Goal: Task Accomplishment & Management: Manage account settings

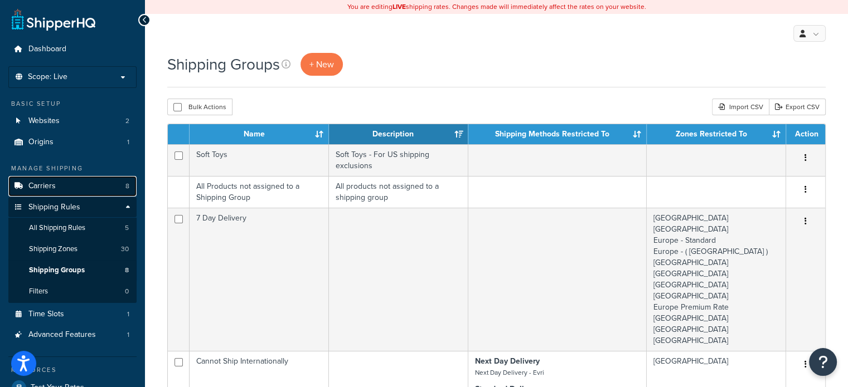
click at [63, 180] on link "Carriers 8" at bounding box center [72, 186] width 128 height 21
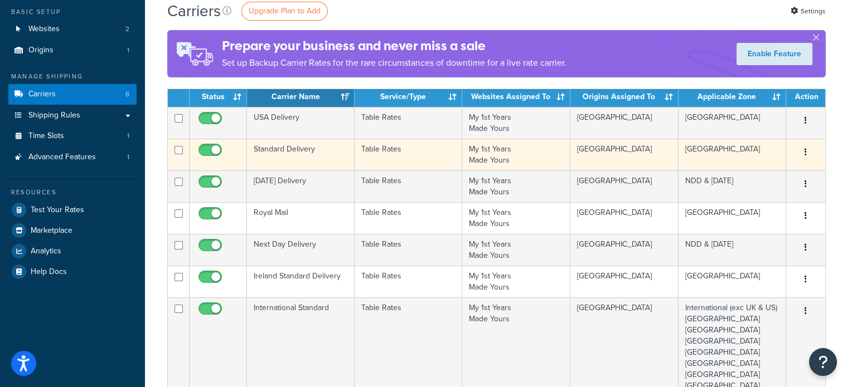
scroll to position [111, 0]
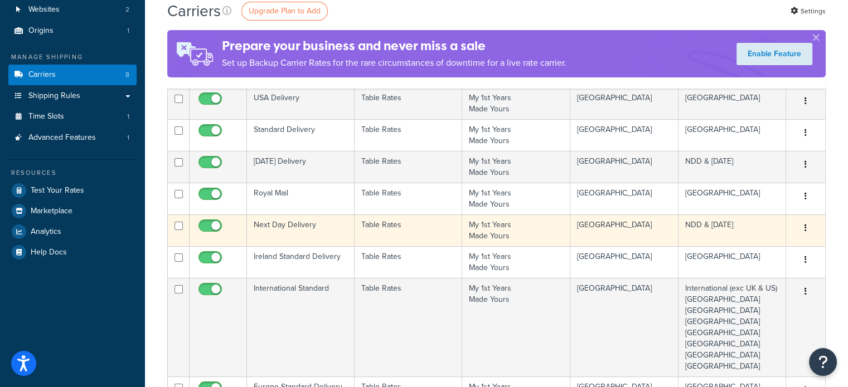
click at [300, 222] on td "Next Day Delivery" at bounding box center [301, 231] width 108 height 32
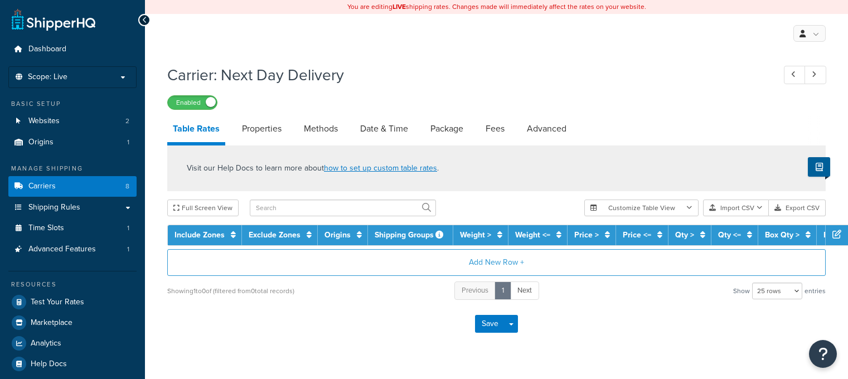
select select "25"
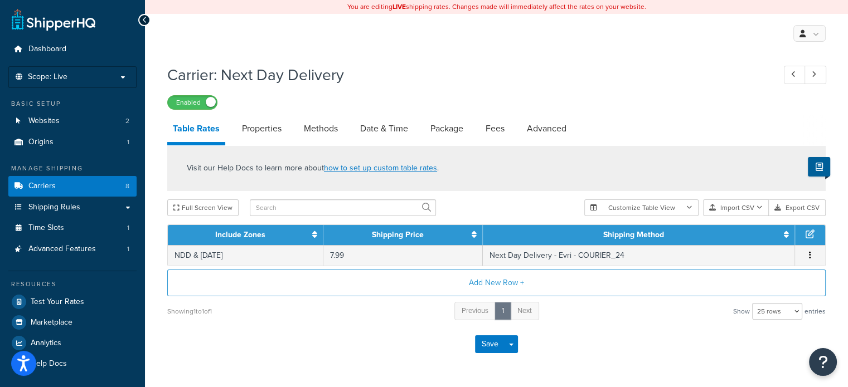
scroll to position [35, 0]
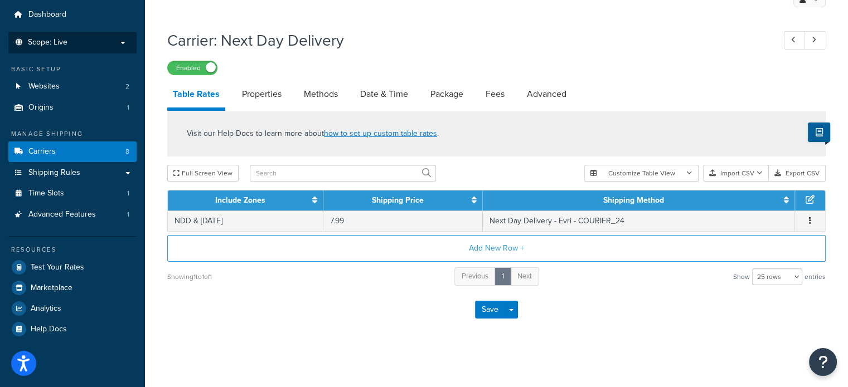
click at [100, 41] on p "Scope: Live" at bounding box center [72, 42] width 118 height 9
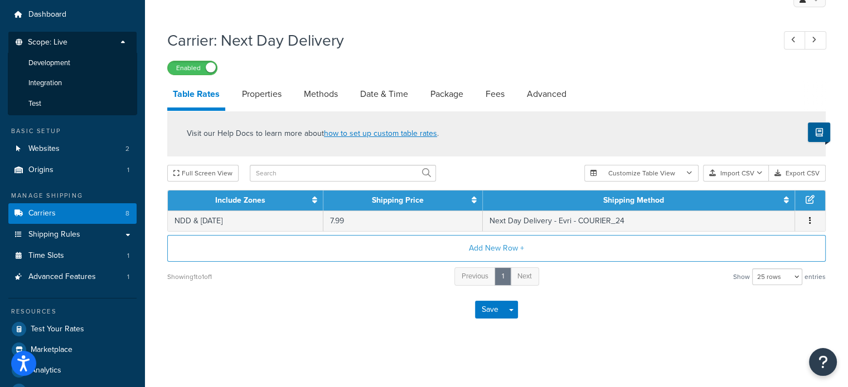
click at [399, 347] on div "Carrier: Next Day Delivery Enabled Table Rates Properties Methods Date & Time P…" at bounding box center [496, 192] width 703 height 337
click at [65, 99] on li "Test" at bounding box center [72, 104] width 129 height 21
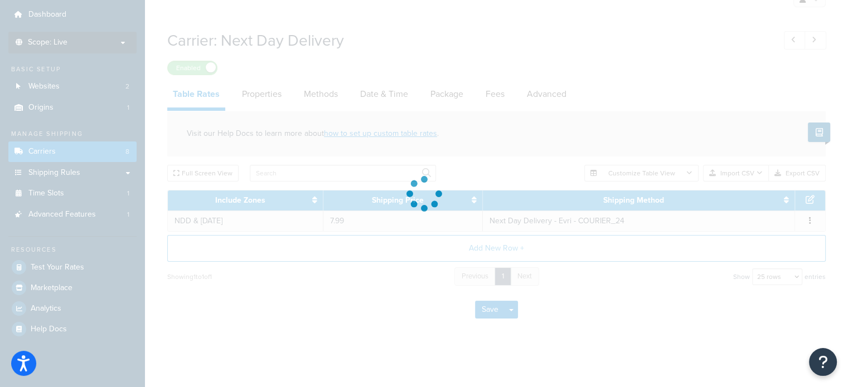
scroll to position [21, 0]
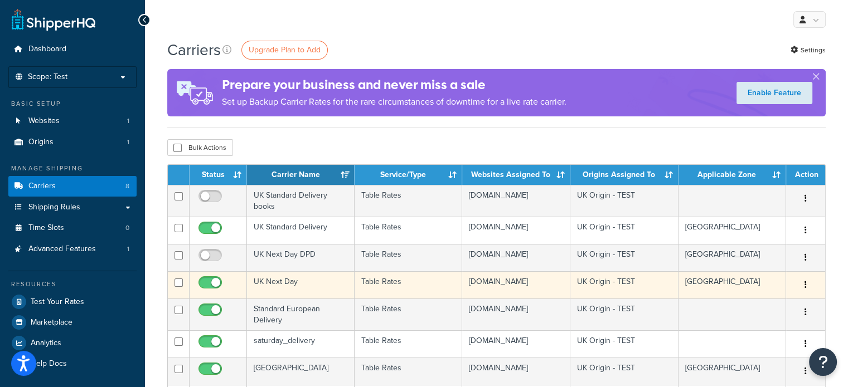
click at [289, 282] on td "UK Next Day" at bounding box center [301, 284] width 108 height 27
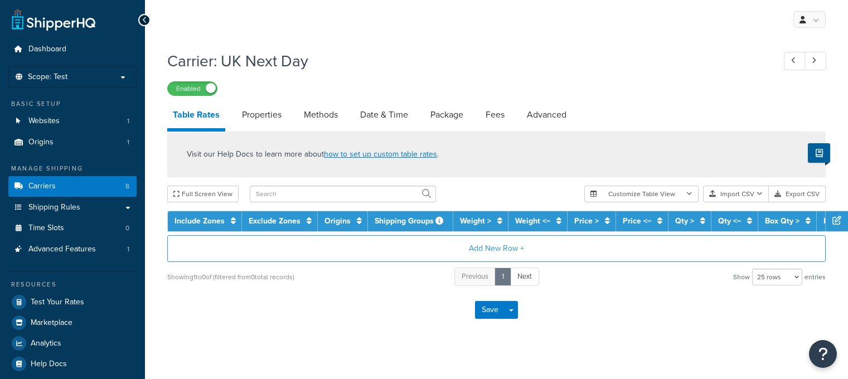
select select "25"
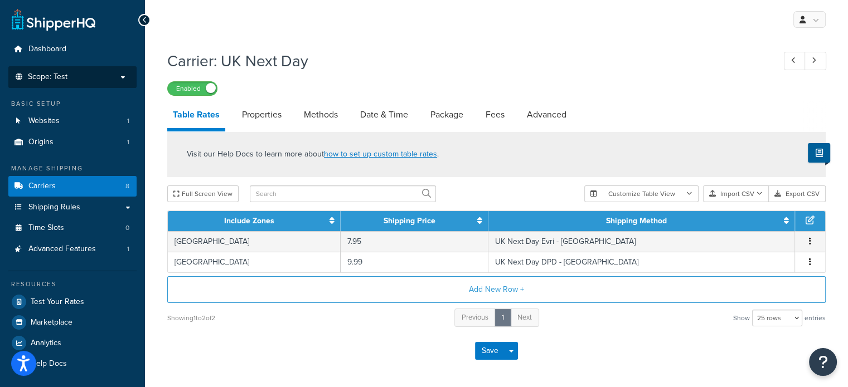
click at [77, 79] on p "Scope: Test" at bounding box center [72, 76] width 118 height 9
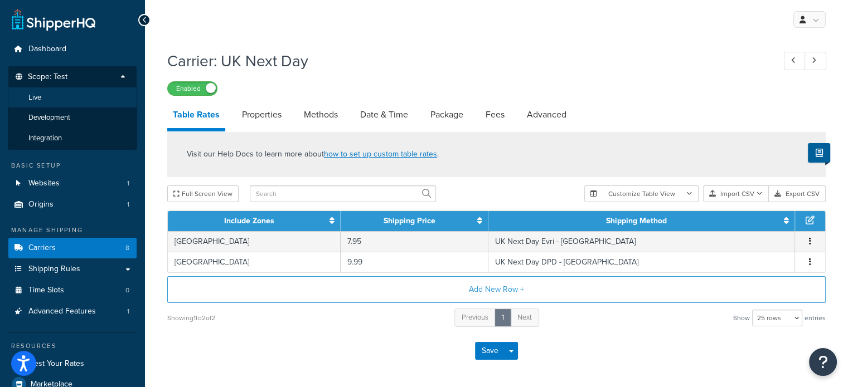
click at [76, 99] on li "Live" at bounding box center [72, 98] width 129 height 21
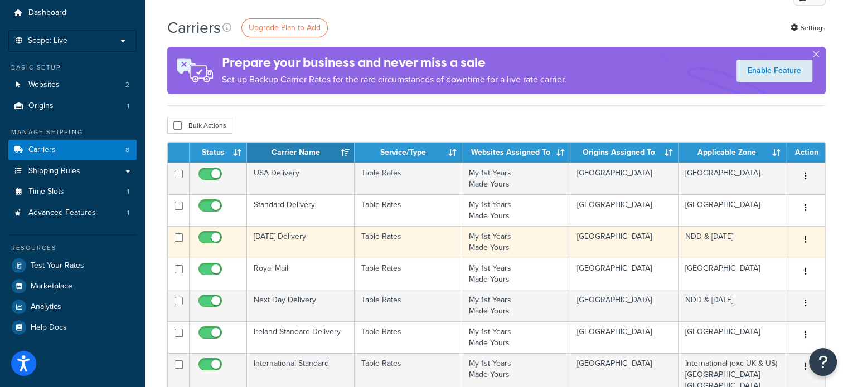
scroll to position [56, 0]
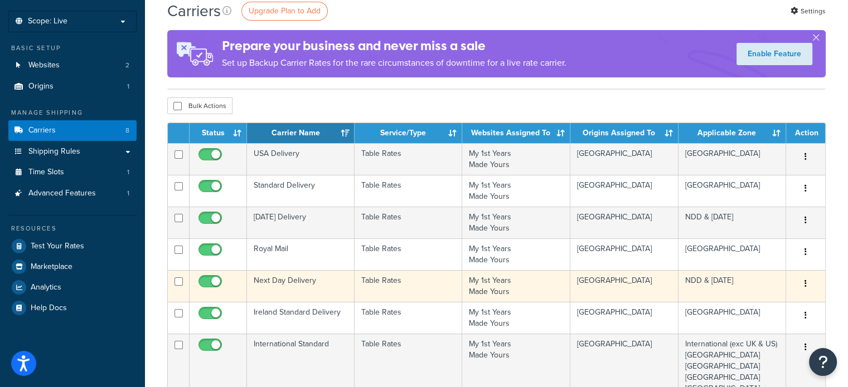
click at [303, 279] on td "Next Day Delivery" at bounding box center [301, 286] width 108 height 32
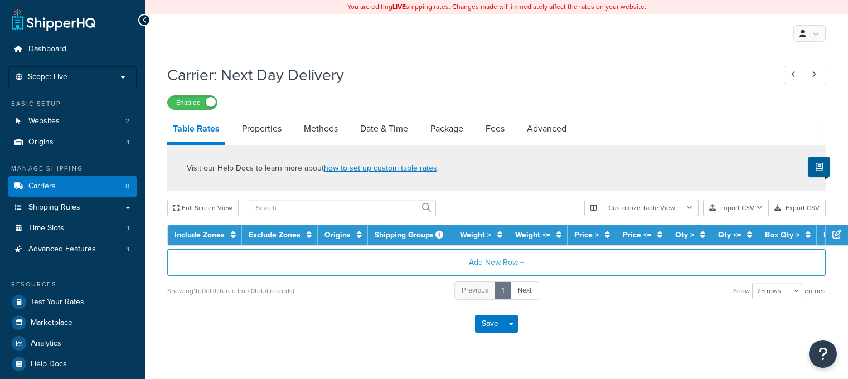
select select "25"
